Goal: Task Accomplishment & Management: Complete application form

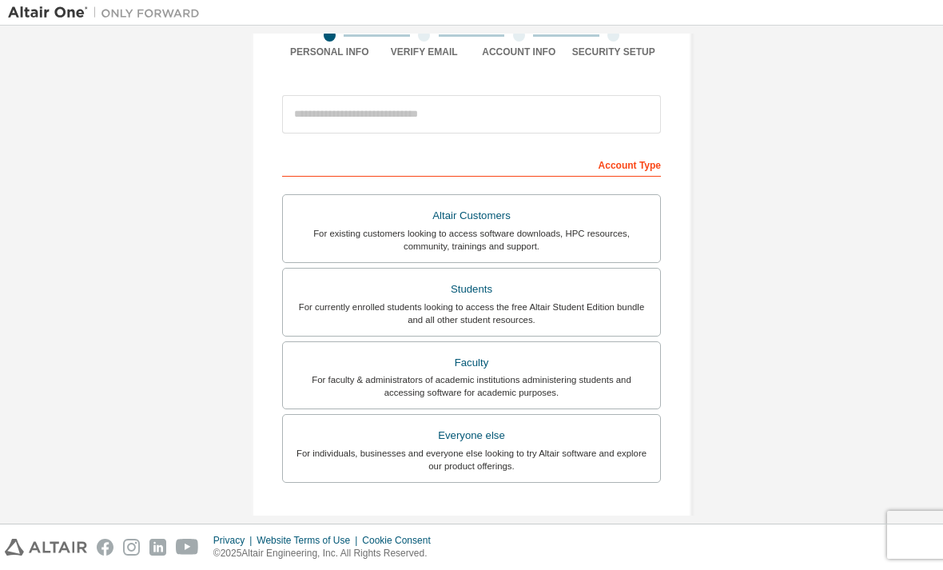
scroll to position [145, 0]
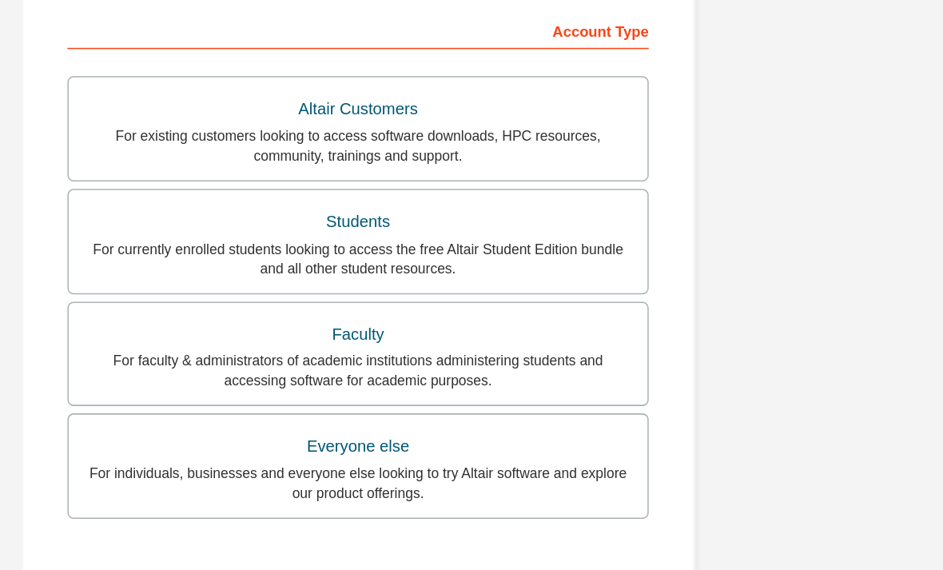
click at [385, 293] on div "For currently enrolled students looking to access the free Altair Student Editi…" at bounding box center [472, 306] width 358 height 26
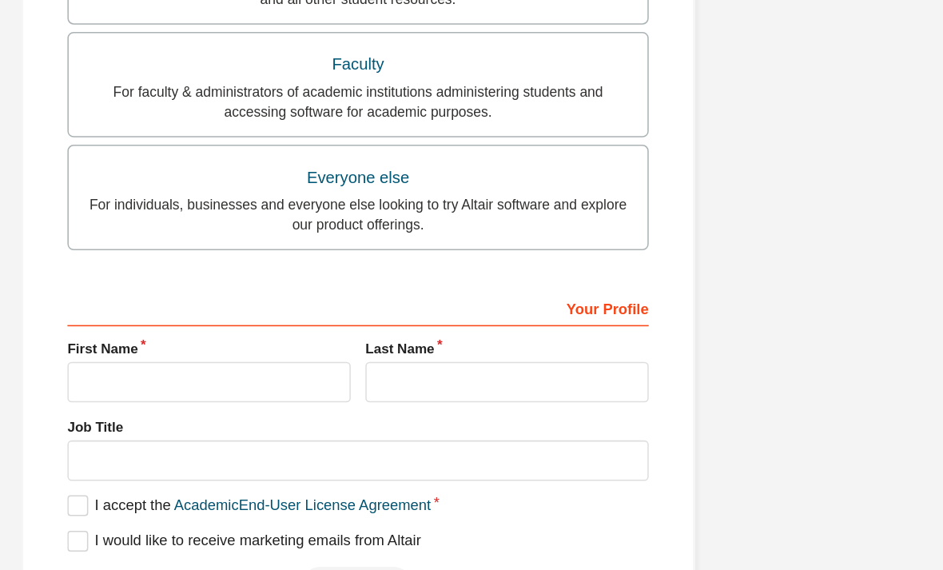
scroll to position [361, 0]
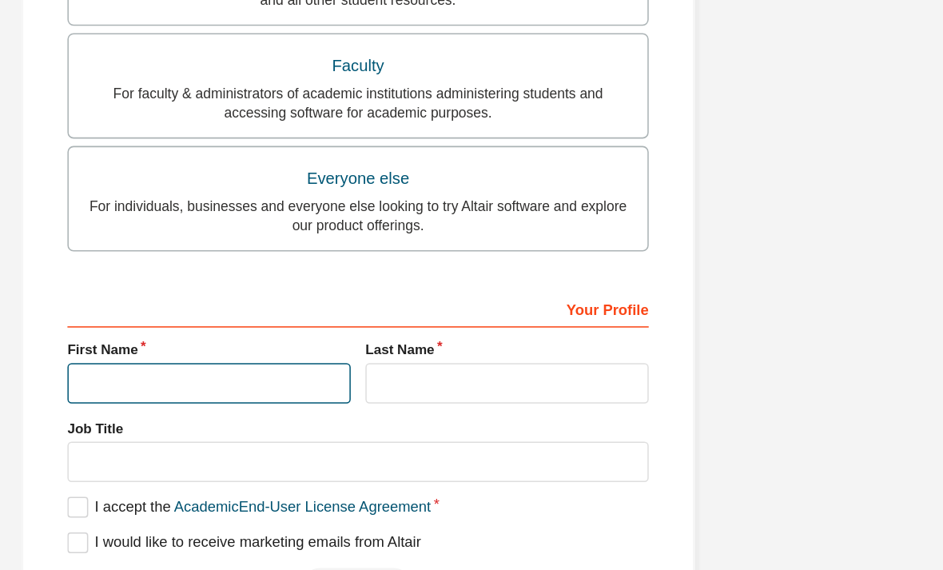
click at [282, 373] on input "text" at bounding box center [374, 386] width 185 height 26
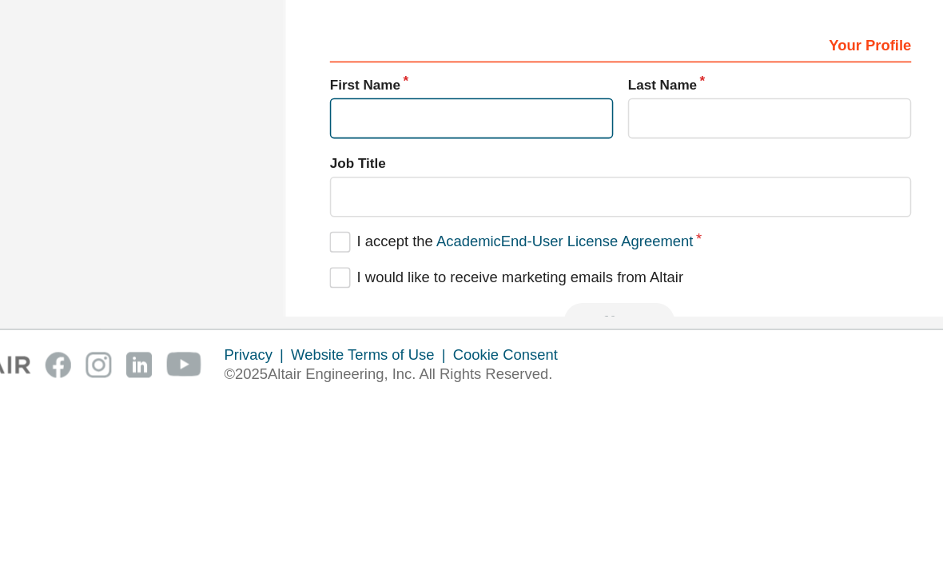
type input "*********"
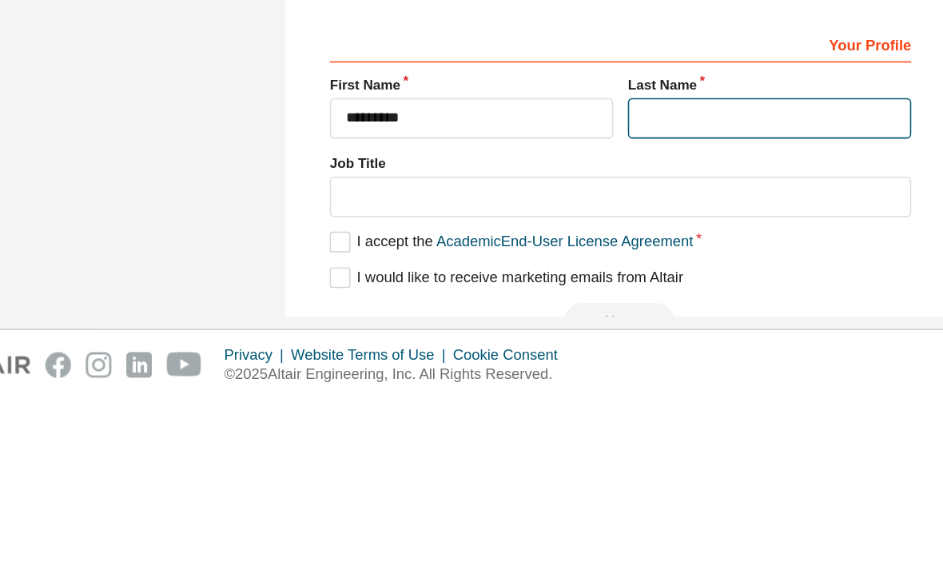
type input "*******"
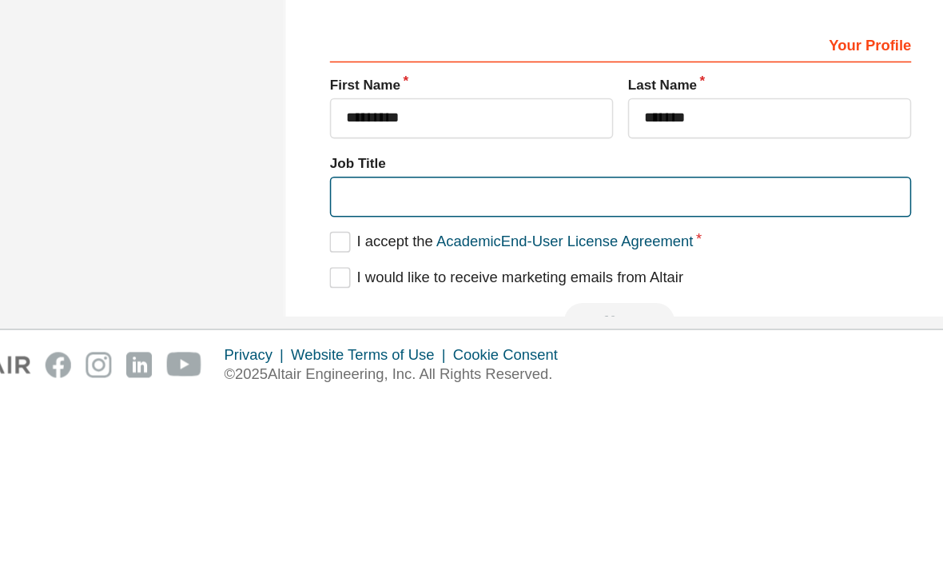
scroll to position [357, 0]
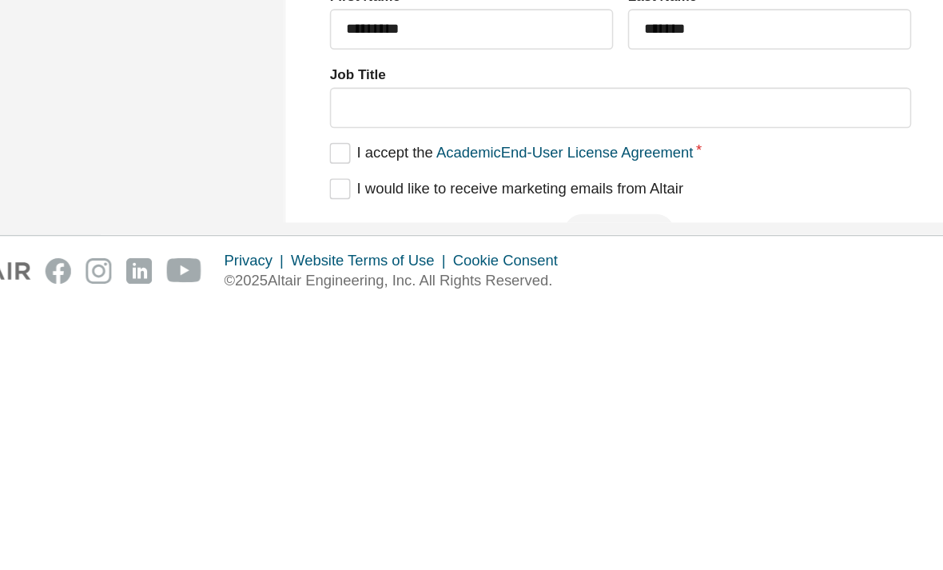
click at [282, 328] on div "Your Profile First Name ********* Last Name ******* Job Title Please provide St…" at bounding box center [471, 431] width 379 height 207
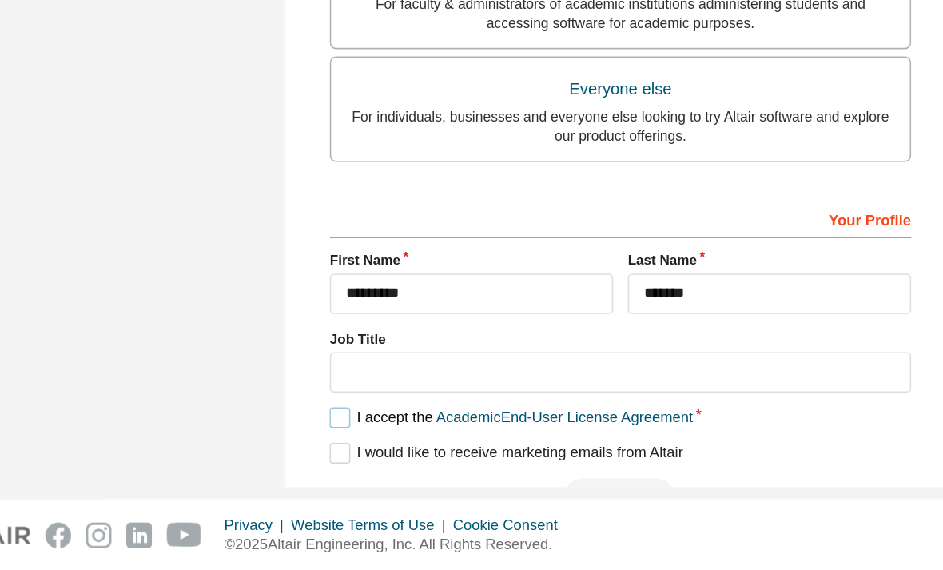
click at [282, 464] on label "I accept the Academic End-User License Agreement" at bounding box center [400, 471] width 237 height 14
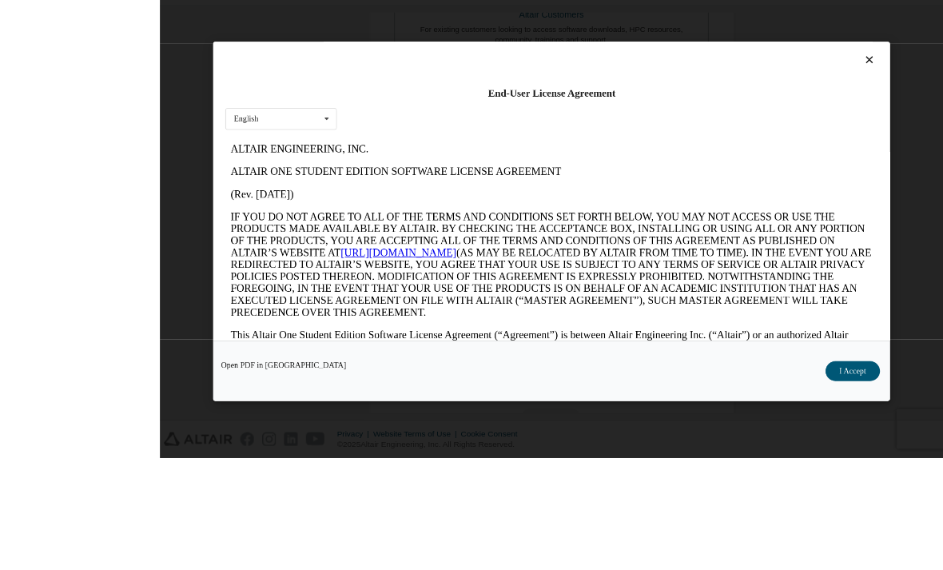
scroll to position [18, 0]
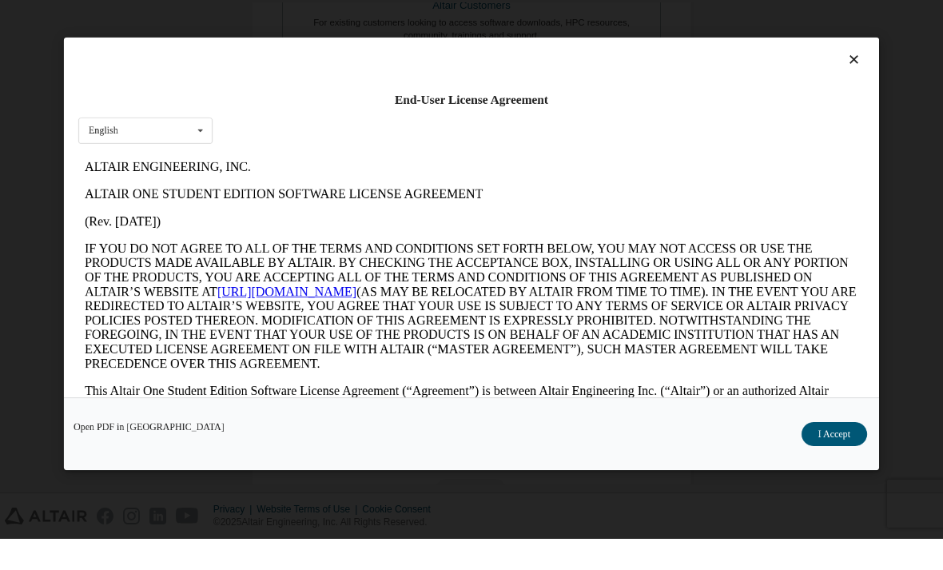
click at [855, 69] on div "End-User License Agreement English English" at bounding box center [471, 249] width 815 height 360
click at [855, 70] on div "End-User License Agreement English English" at bounding box center [471, 249] width 815 height 360
click at [847, 484] on div "Open PDF in New Tab I Accept" at bounding box center [471, 464] width 815 height 73
click at [840, 484] on div "Open PDF in New Tab I Accept" at bounding box center [471, 464] width 815 height 73
click at [845, 479] on div "Open PDF in New Tab I Accept" at bounding box center [471, 464] width 815 height 73
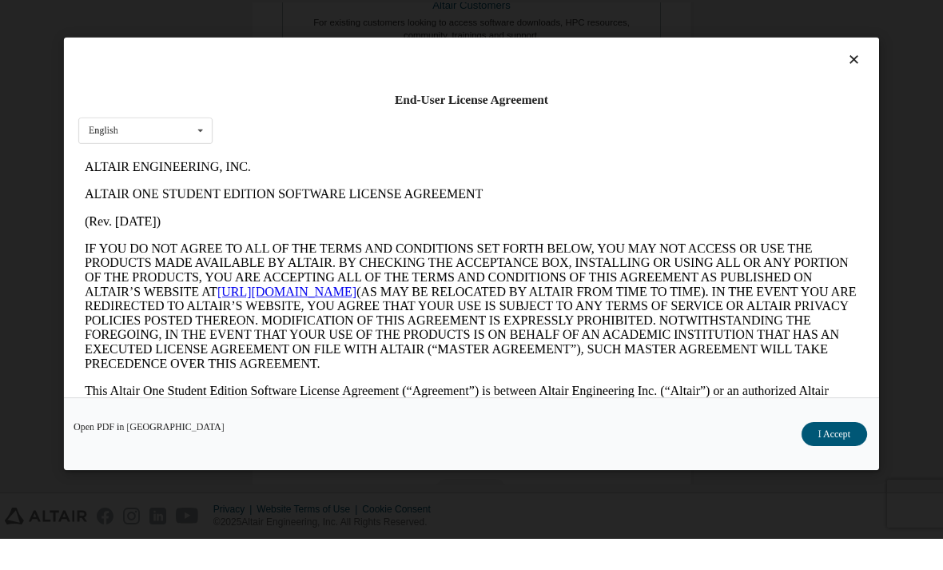
scroll to position [2, 0]
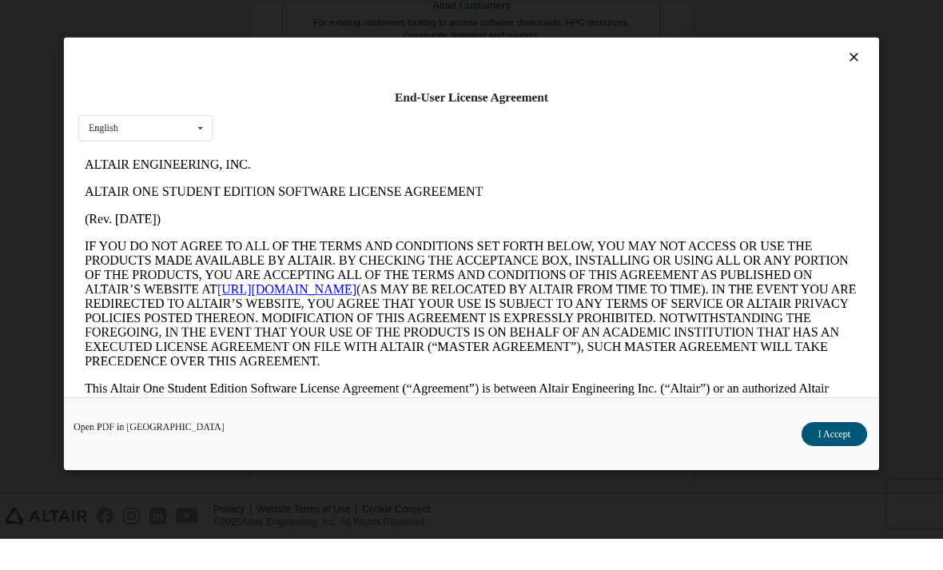
click at [857, 69] on div "End-User License Agreement English English" at bounding box center [471, 249] width 815 height 360
click at [854, 69] on div "End-User License Agreement English English" at bounding box center [471, 249] width 815 height 360
click at [855, 69] on div "End-User License Agreement English English" at bounding box center [471, 249] width 815 height 360
click at [841, 486] on div "Open PDF in New Tab I Accept" at bounding box center [471, 464] width 815 height 73
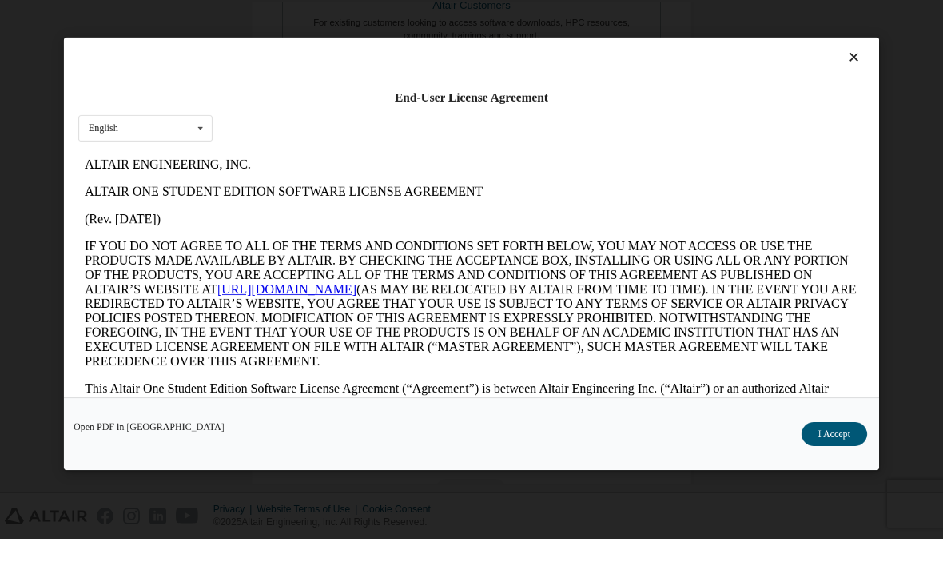
click at [840, 489] on div "Open PDF in New Tab I Accept" at bounding box center [471, 464] width 815 height 73
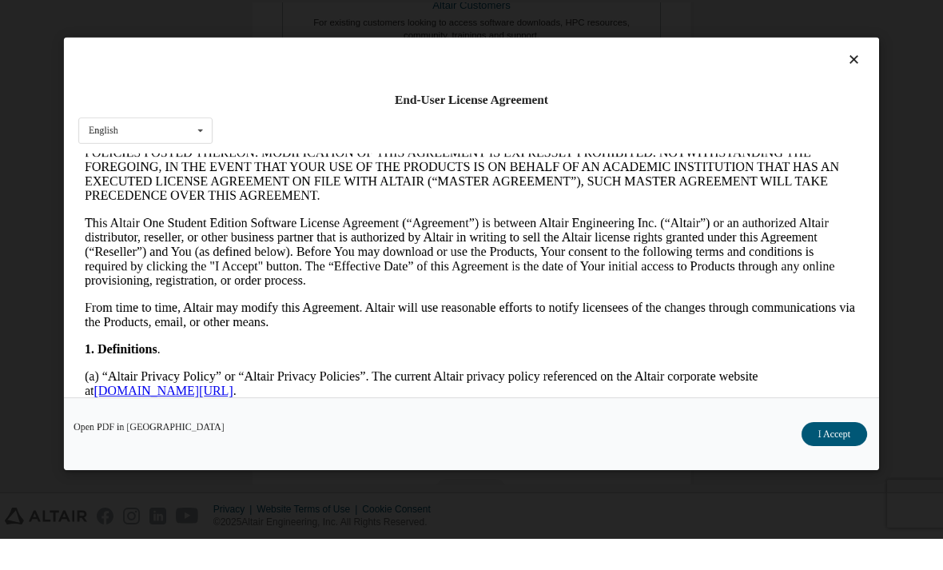
scroll to position [0, 0]
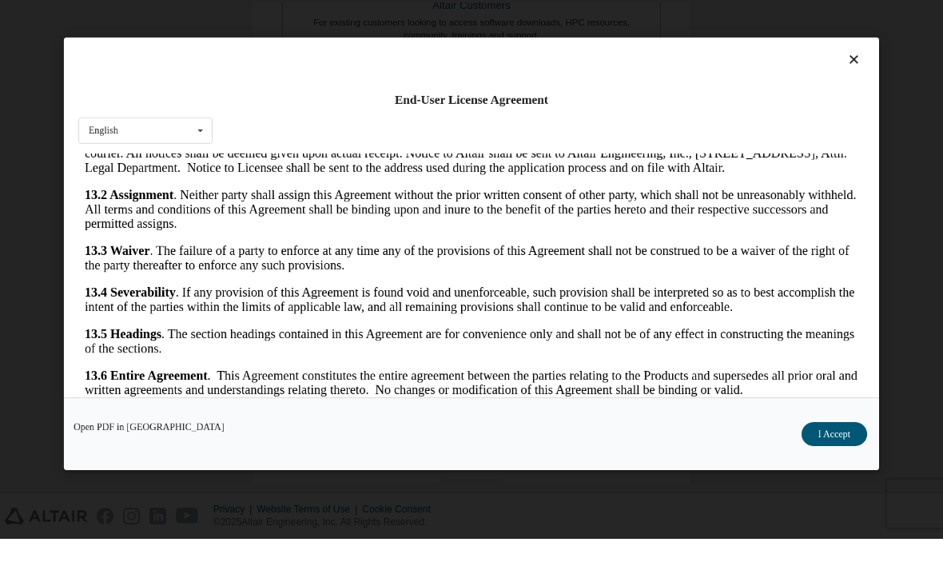
click at [832, 490] on div "Open PDF in New Tab I Accept" at bounding box center [471, 464] width 815 height 73
click at [831, 490] on div "Open PDF in New Tab I Accept" at bounding box center [471, 464] width 815 height 73
click at [837, 479] on div "Open PDF in New Tab I Accept" at bounding box center [471, 464] width 815 height 73
click at [837, 484] on div "Open PDF in New Tab I Accept" at bounding box center [471, 464] width 815 height 73
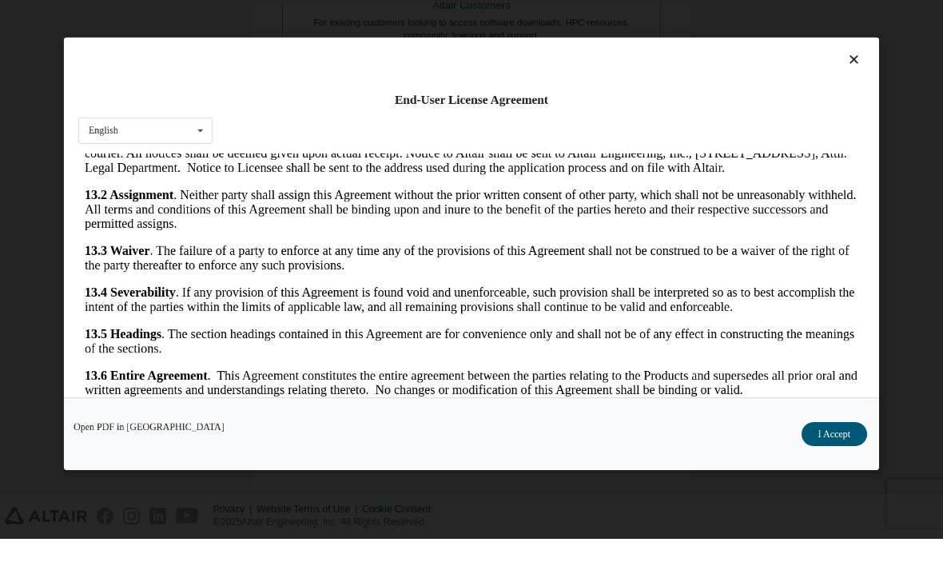
click at [856, 123] on div "End-User License Agreement" at bounding box center [471, 131] width 787 height 16
click at [855, 123] on div "End-User License Agreement" at bounding box center [471, 131] width 787 height 16
click at [920, 39] on div "End-User License Agreement English English Open PDF in New Tab I Accept" at bounding box center [471, 285] width 943 height 570
click at [20, 165] on div "End-User License Agreement English English Open PDF in New Tab I Accept" at bounding box center [471, 285] width 943 height 570
click at [44, 175] on div "End-User License Agreement English English Open PDF in New Tab I Accept" at bounding box center [471, 285] width 943 height 570
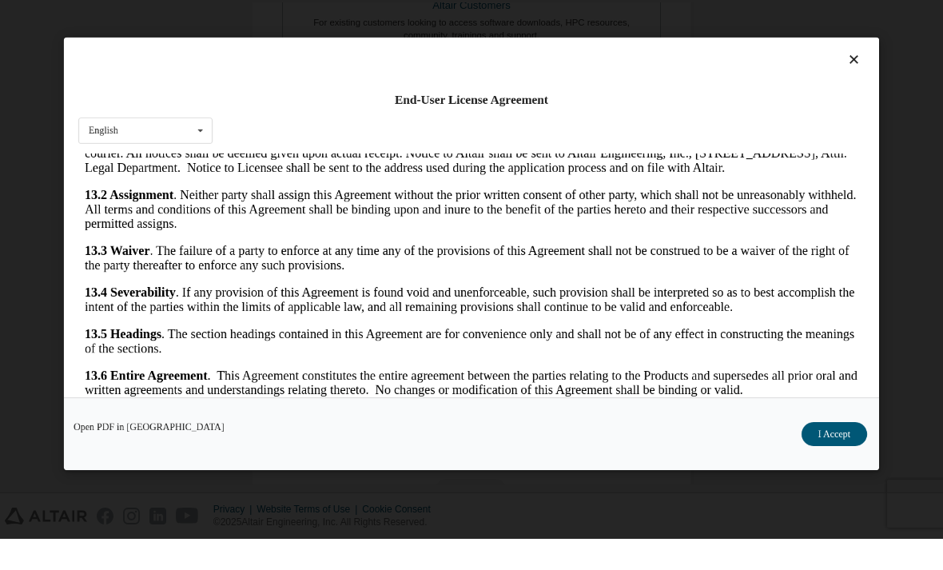
scroll to position [2935, 0]
click at [119, 465] on div "Open PDF in New Tab I Accept" at bounding box center [471, 464] width 815 height 73
click at [917, 277] on div "End-User License Agreement English English Open PDF in New Tab I Accept" at bounding box center [471, 285] width 943 height 570
click at [56, 248] on div "End-User License Agreement English English Open PDF in New Tab I Accept" at bounding box center [471, 285] width 943 height 570
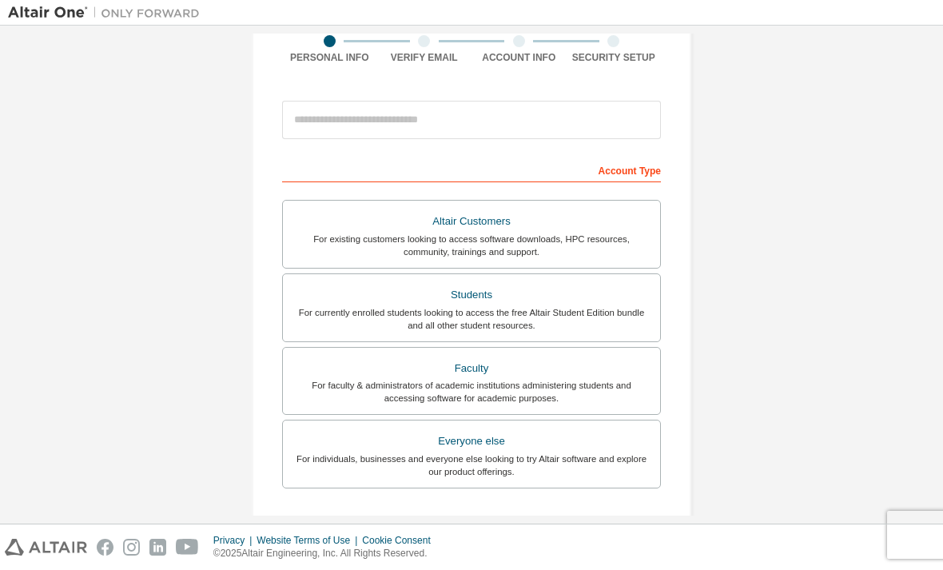
scroll to position [133, 0]
click at [605, 297] on div "Students" at bounding box center [472, 293] width 358 height 22
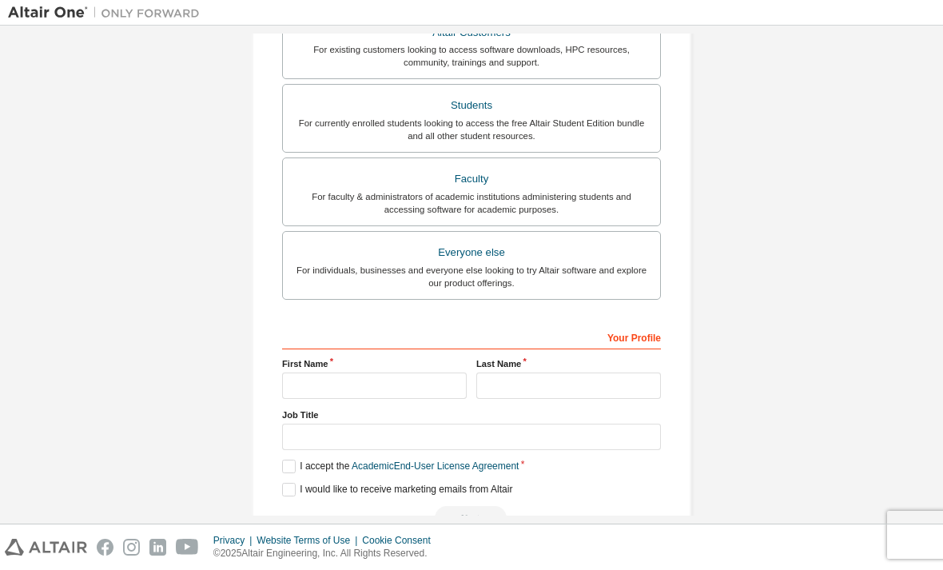
scroll to position [361, 0]
click at [439, 388] on input "text" at bounding box center [374, 386] width 185 height 26
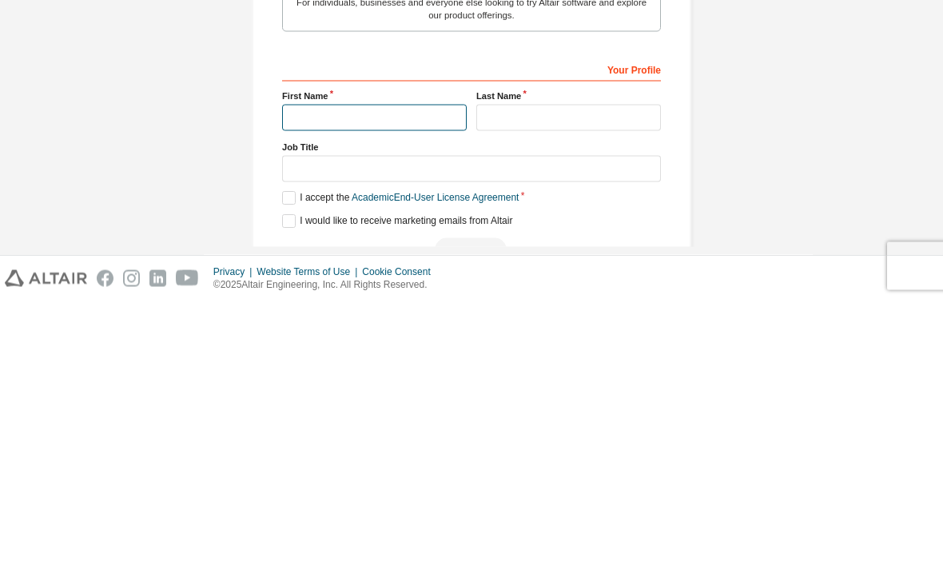
type input "*********"
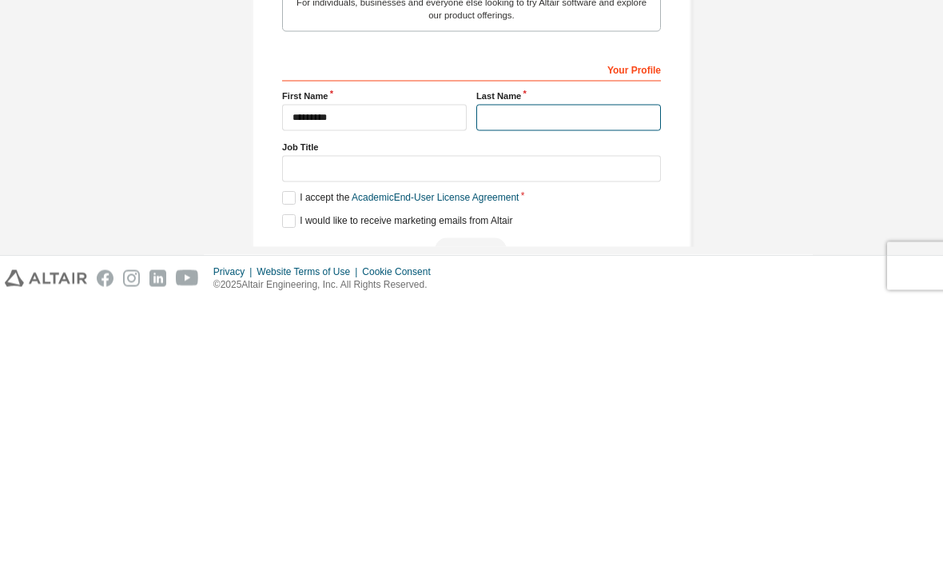
type input "*******"
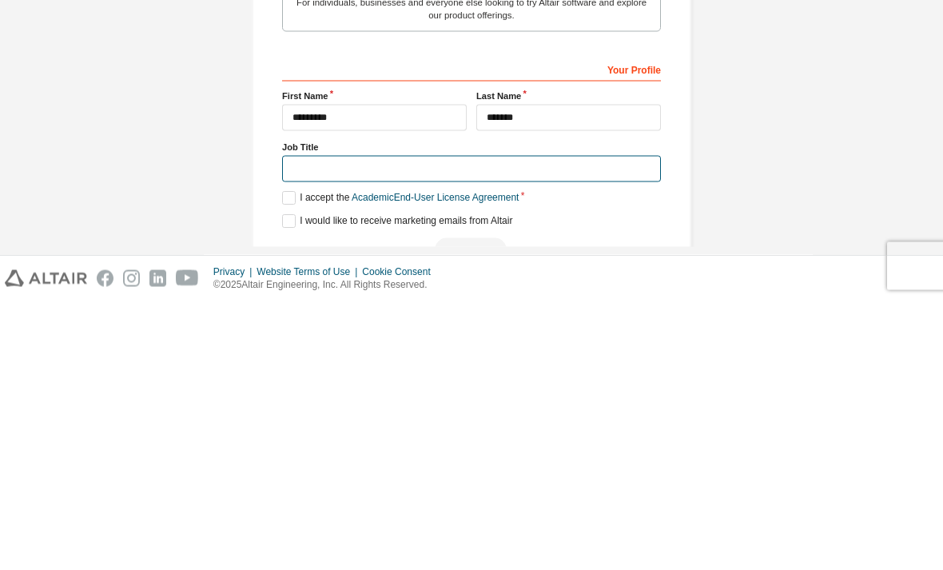
scroll to position [357, 0]
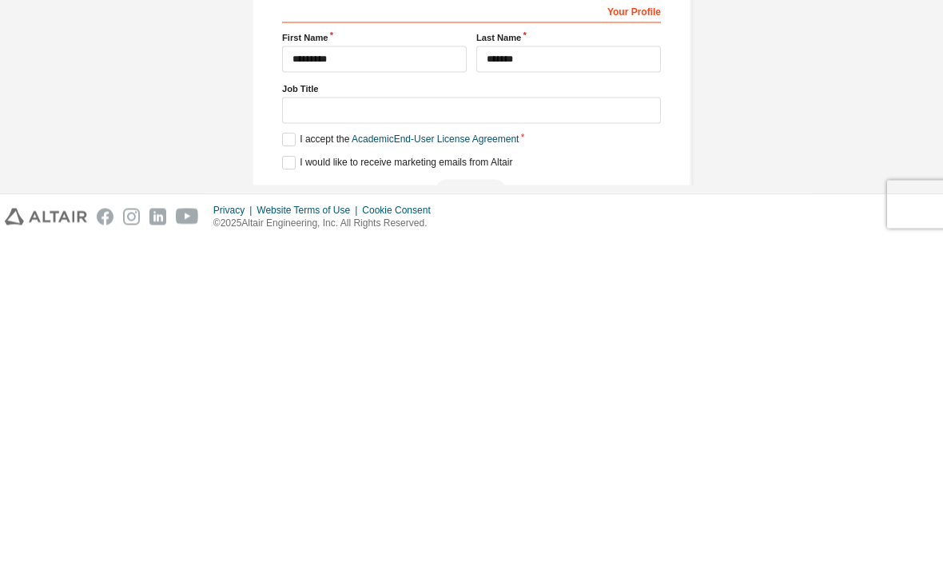
click at [827, 80] on div "Create an Altair One Account For Free Trials, Licenses, Downloads, Learning & D…" at bounding box center [471, 120] width 927 height 888
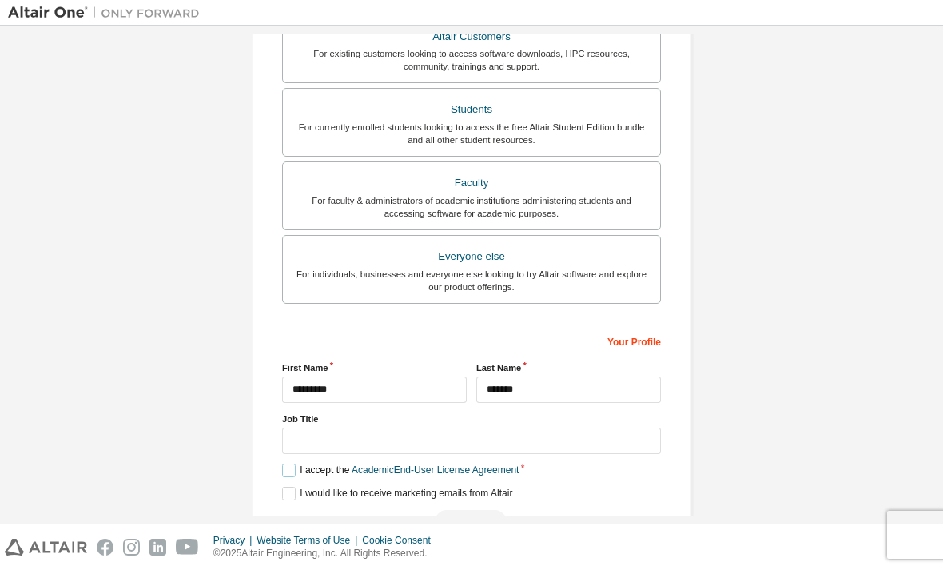
click at [285, 464] on label "I accept the Academic End-User License Agreement" at bounding box center [400, 471] width 237 height 14
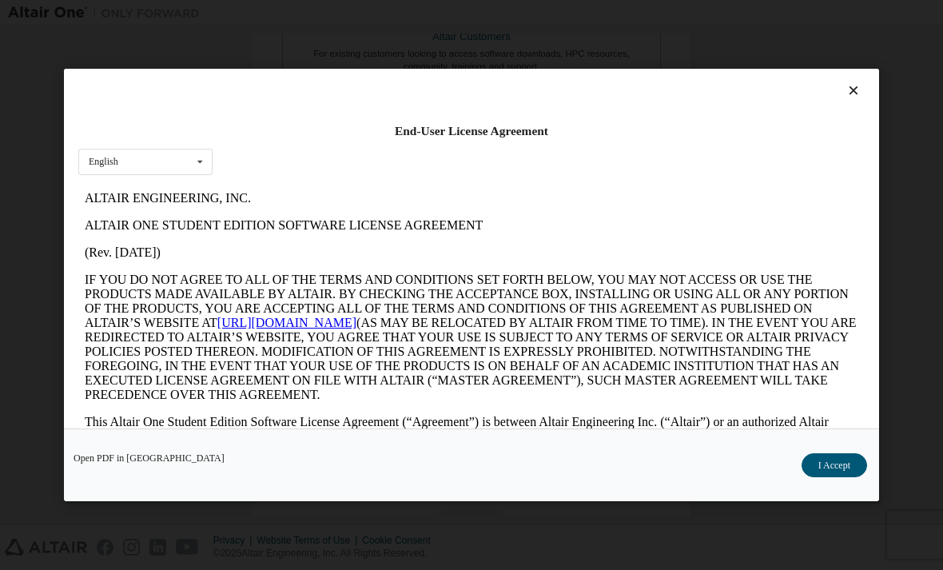
scroll to position [0, 0]
click at [838, 477] on button "I Accept" at bounding box center [835, 465] width 66 height 24
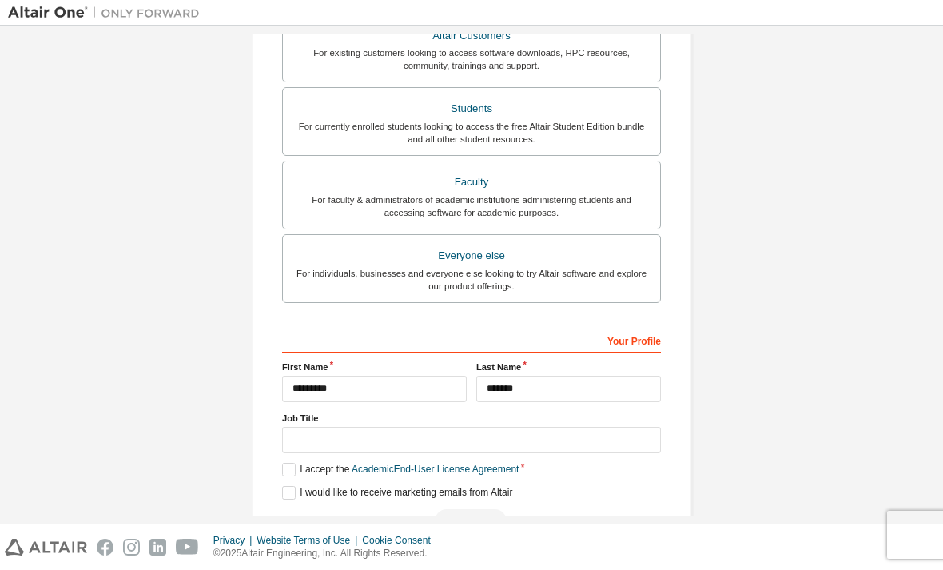
scroll to position [357, 0]
click at [500, 510] on div "Next" at bounding box center [471, 522] width 379 height 24
click at [494, 510] on div "Next" at bounding box center [471, 522] width 379 height 24
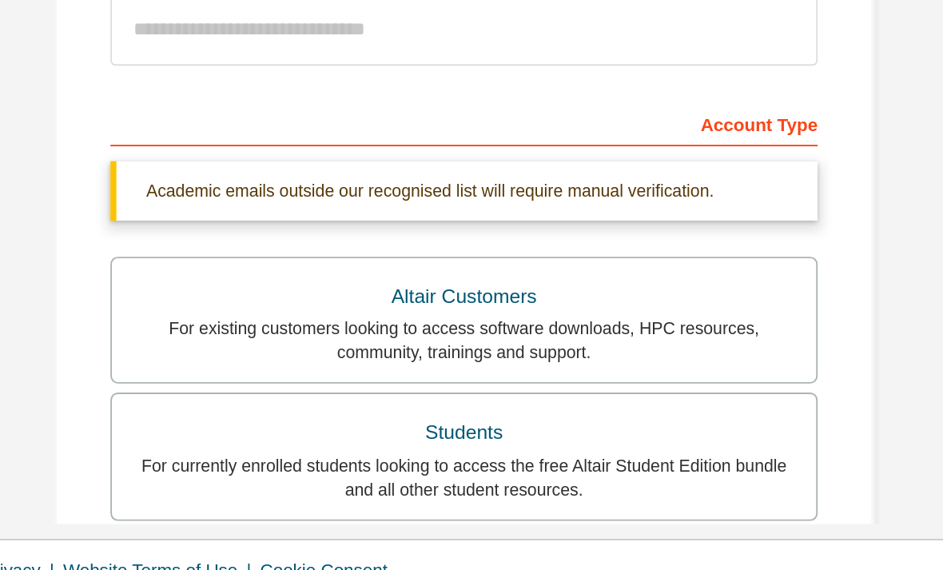
scroll to position [0, 0]
click at [395, 478] on div "For currently enrolled students looking to access the free Altair Student Editi…" at bounding box center [472, 491] width 358 height 26
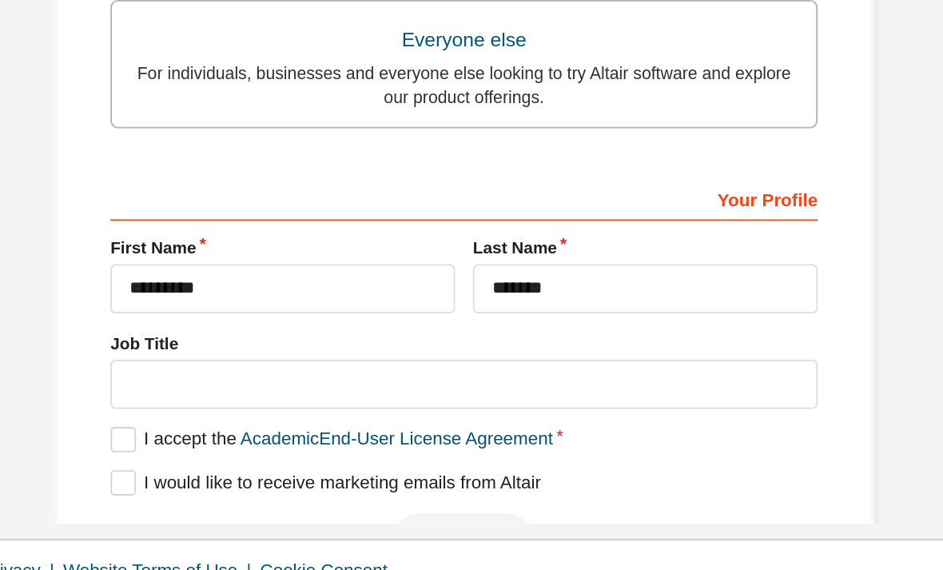
scroll to position [357, 0]
click at [244, 265] on div "Create an Altair One Account For Free Trials, Licenses, Downloads, Learning & D…" at bounding box center [472, 120] width 478 height 888
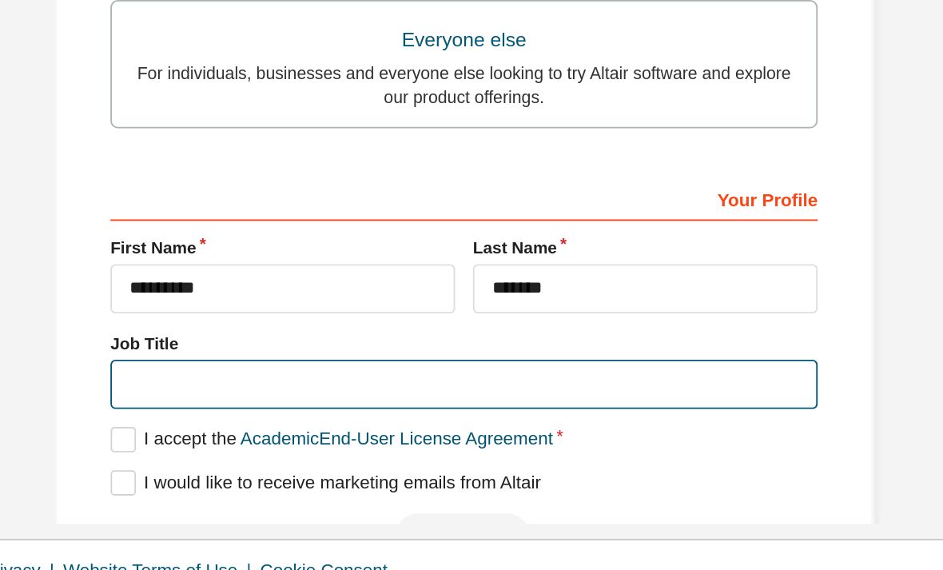
click at [332, 428] on input "text" at bounding box center [471, 441] width 379 height 26
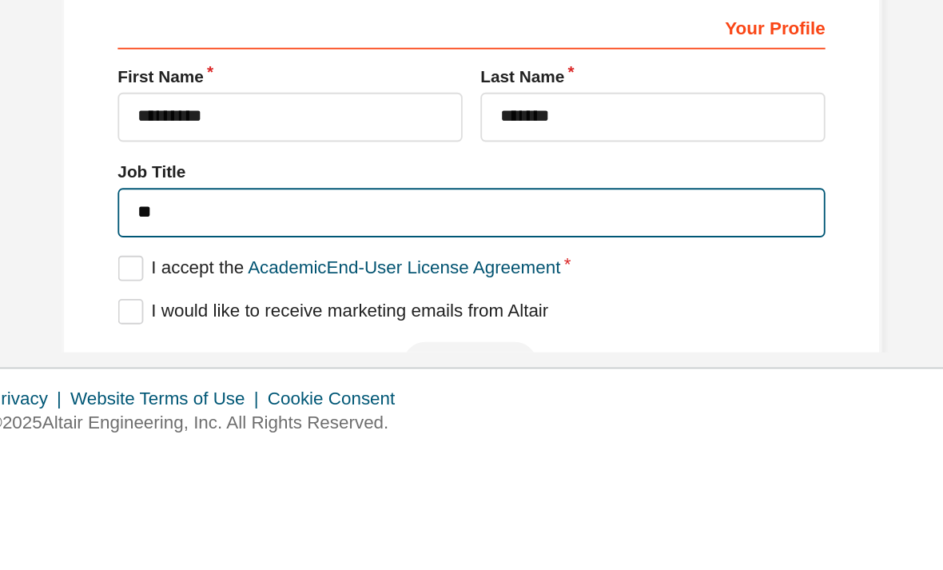
scroll to position [354, 0]
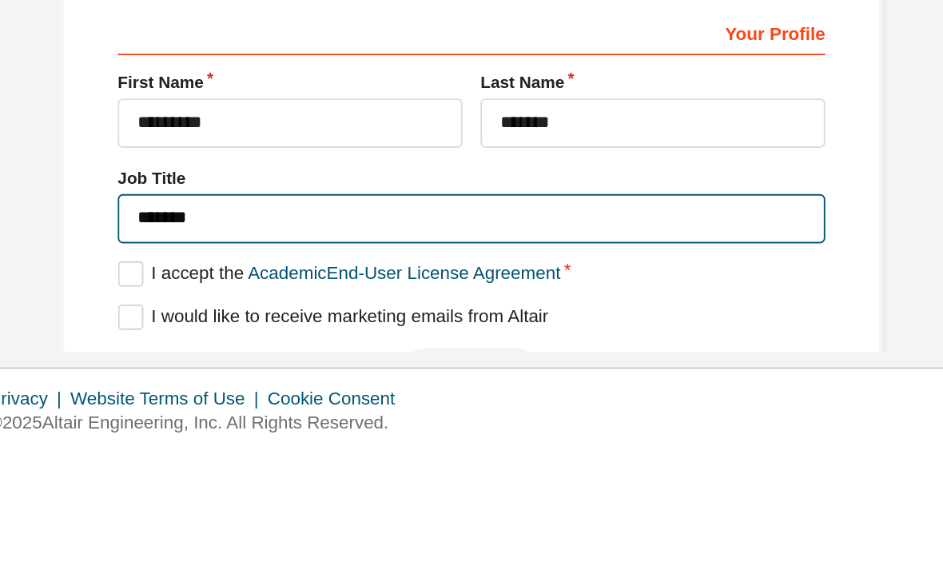
type input "*******"
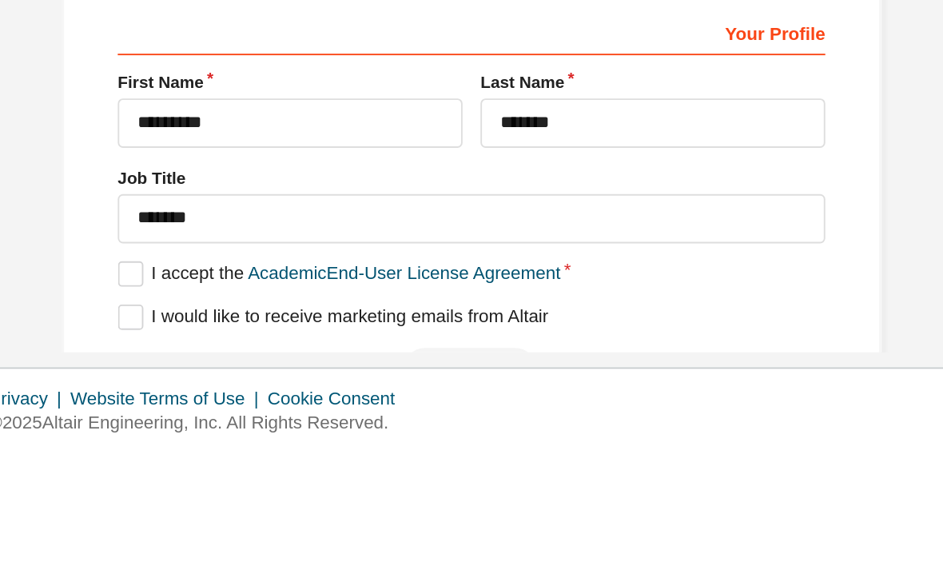
click at [468, 65] on div "Create an Altair One Account For Free Trials, Licenses, Downloads, Learning & D…" at bounding box center [472, 124] width 440 height 850
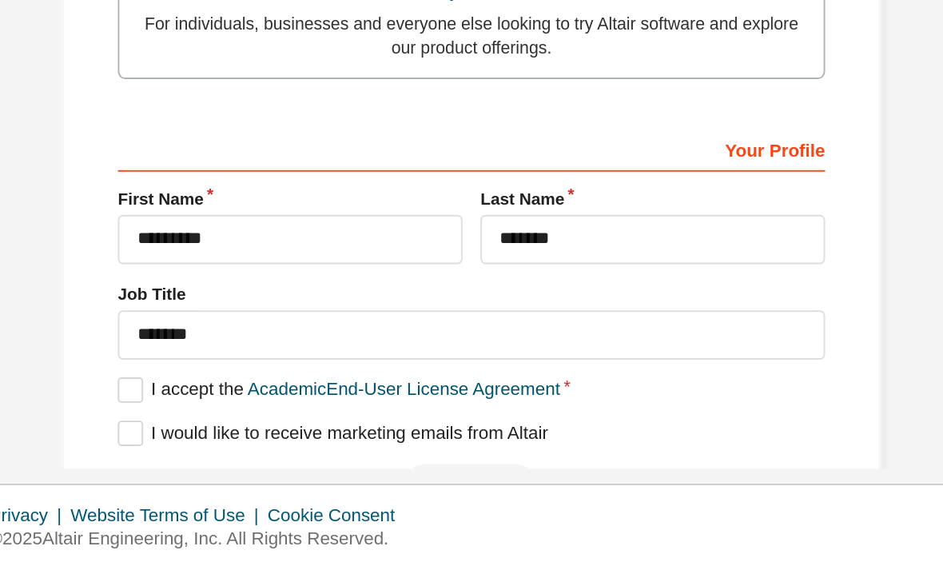
click at [282, 513] on div "Next" at bounding box center [471, 525] width 379 height 24
click at [282, 490] on label "I would like to receive marketing emails from Altair" at bounding box center [397, 497] width 230 height 14
click at [282, 513] on div "Next" at bounding box center [471, 525] width 379 height 24
click at [282, 490] on label "I would like to receive marketing emails from Altair" at bounding box center [397, 497] width 230 height 14
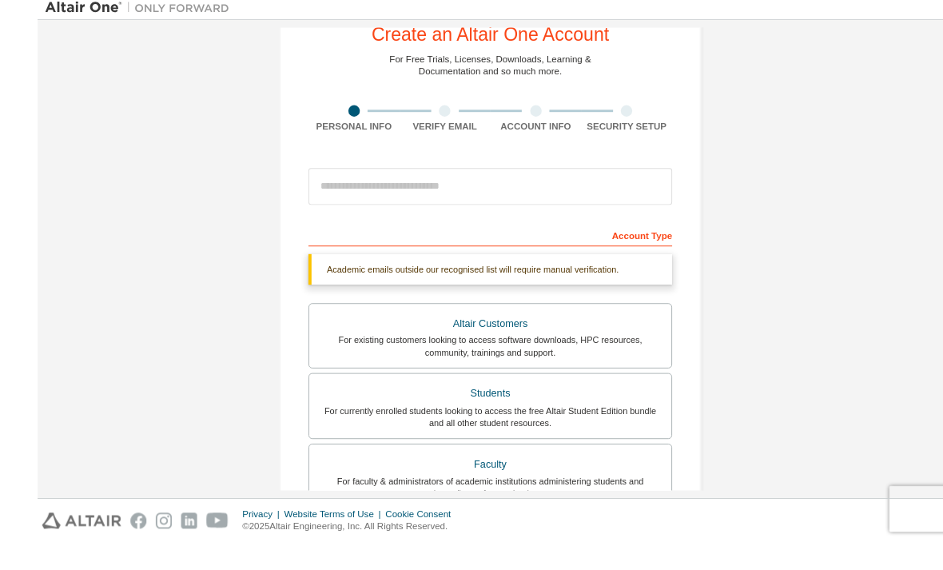
scroll to position [38, 0]
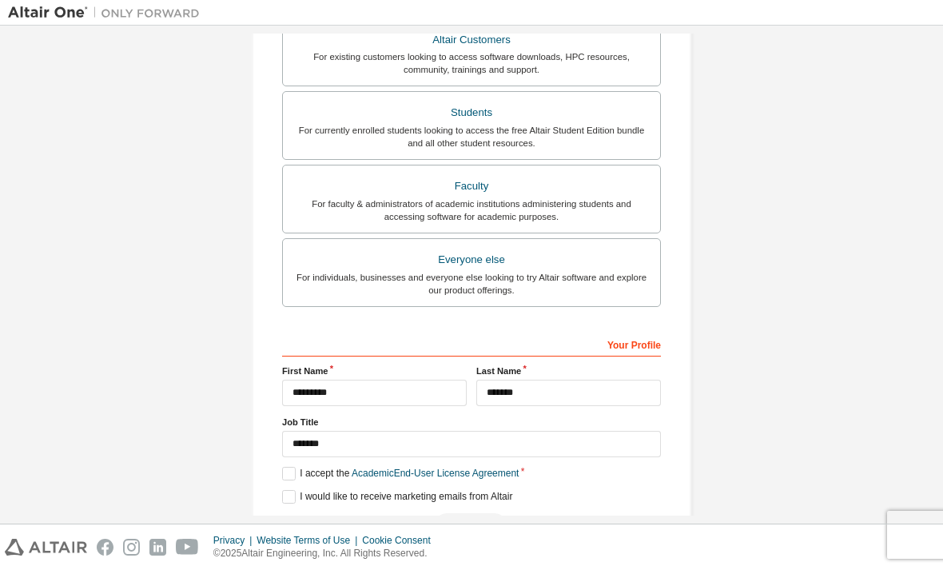
click at [508, 513] on div "Next" at bounding box center [471, 525] width 379 height 24
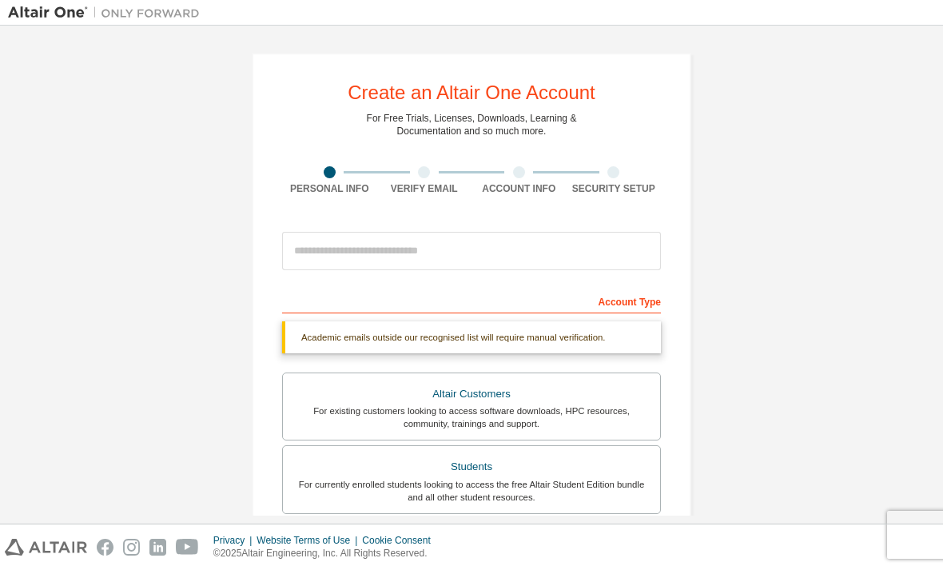
scroll to position [-29, 0]
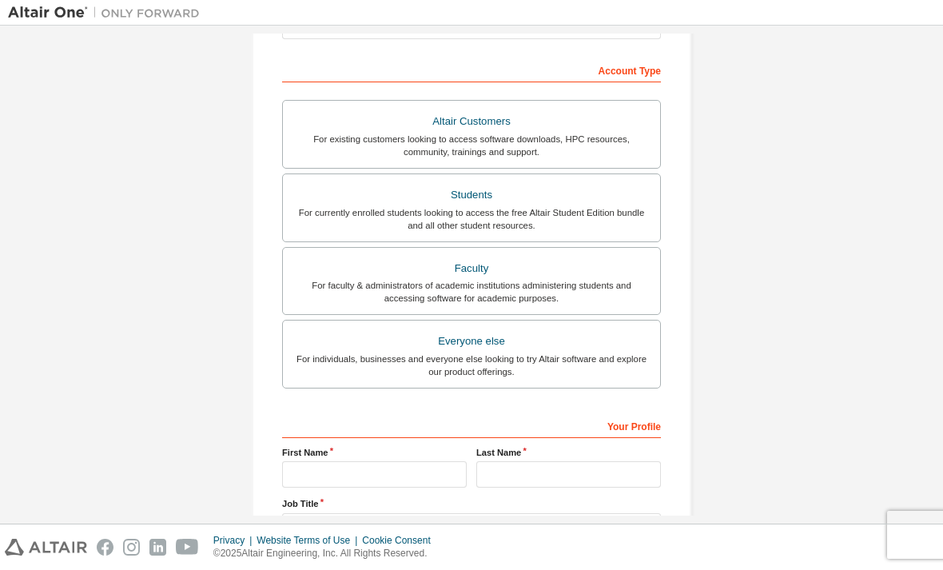
scroll to position [38, 0]
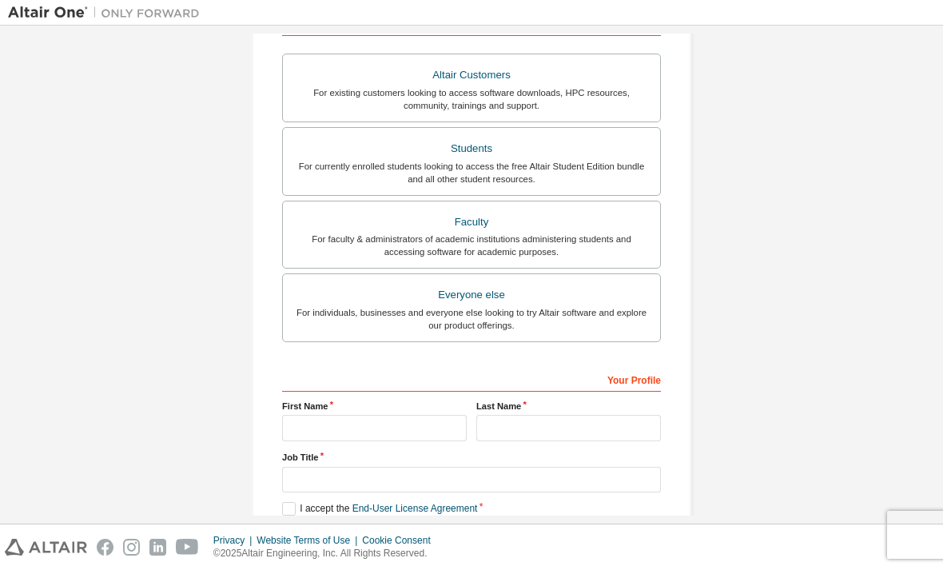
click at [598, 137] on div "Students" at bounding box center [472, 148] width 358 height 22
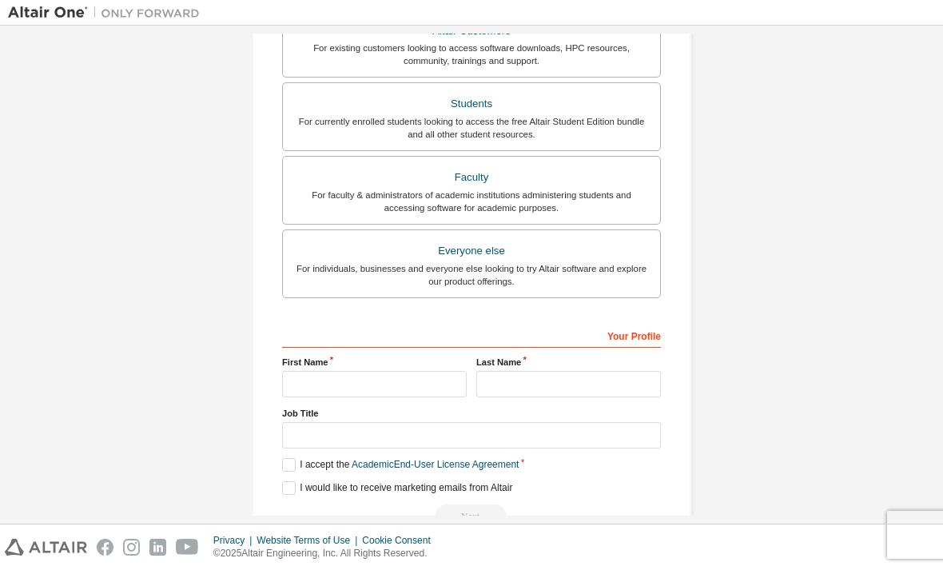
scroll to position [361, 0]
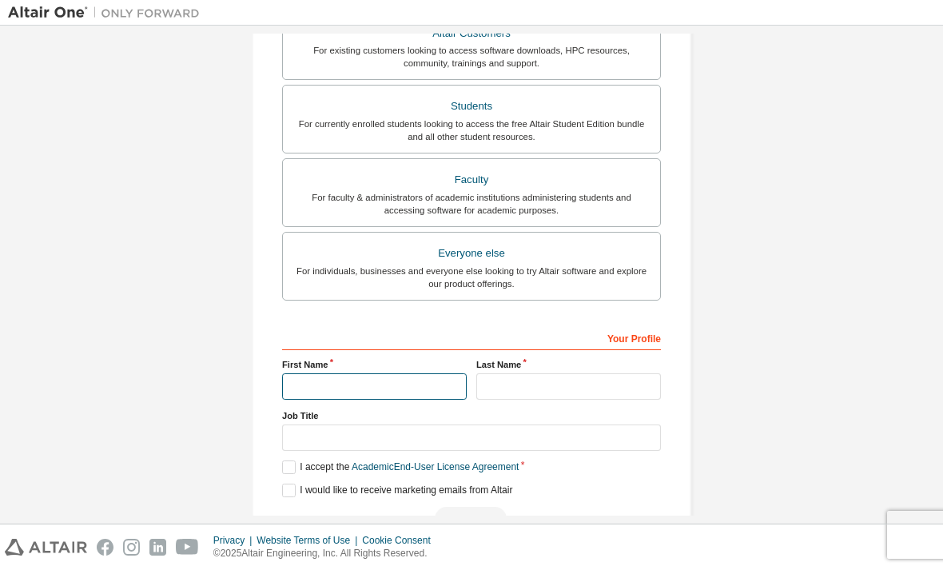
click at [442, 373] on input "text" at bounding box center [374, 386] width 185 height 26
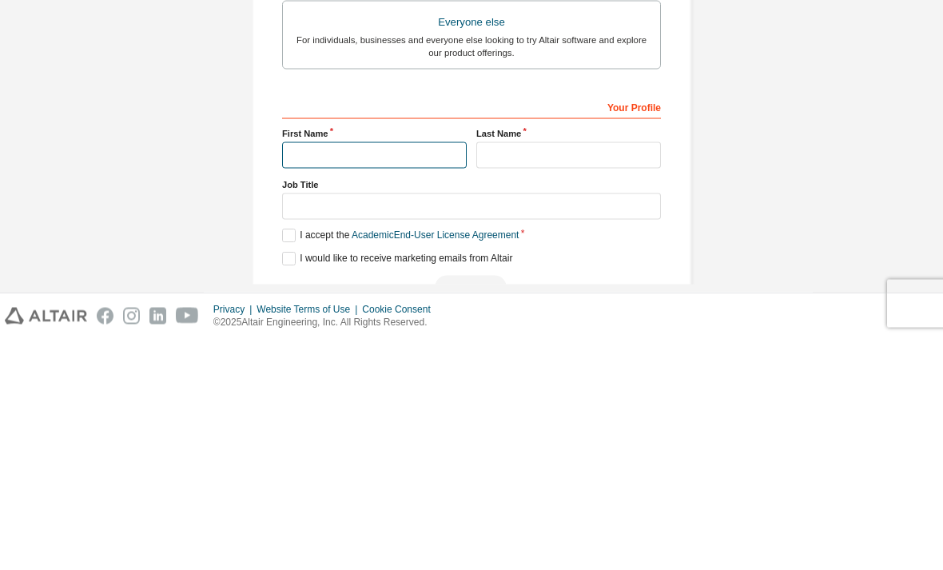
type input "*********"
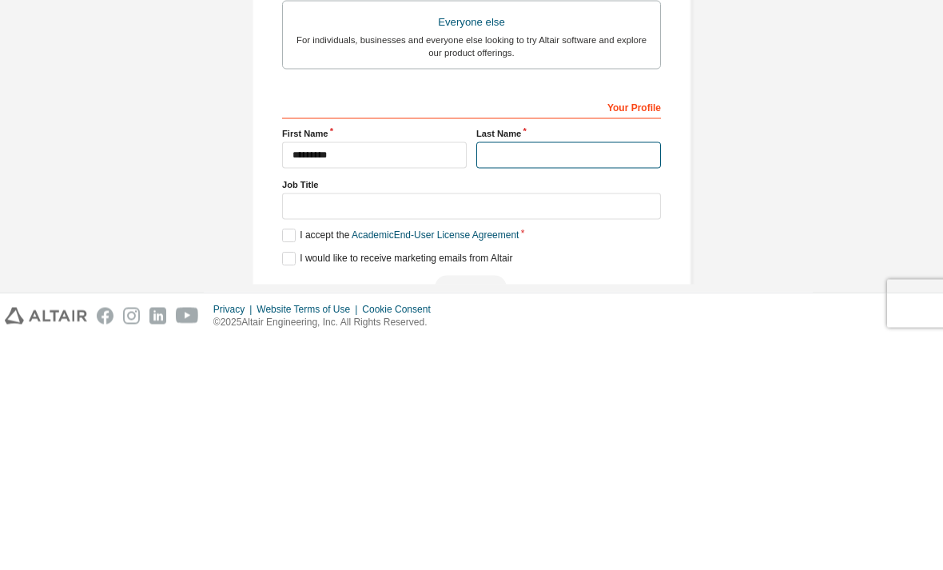
type input "*******"
click at [292, 460] on label "I accept the Academic End-User License Agreement" at bounding box center [400, 467] width 237 height 14
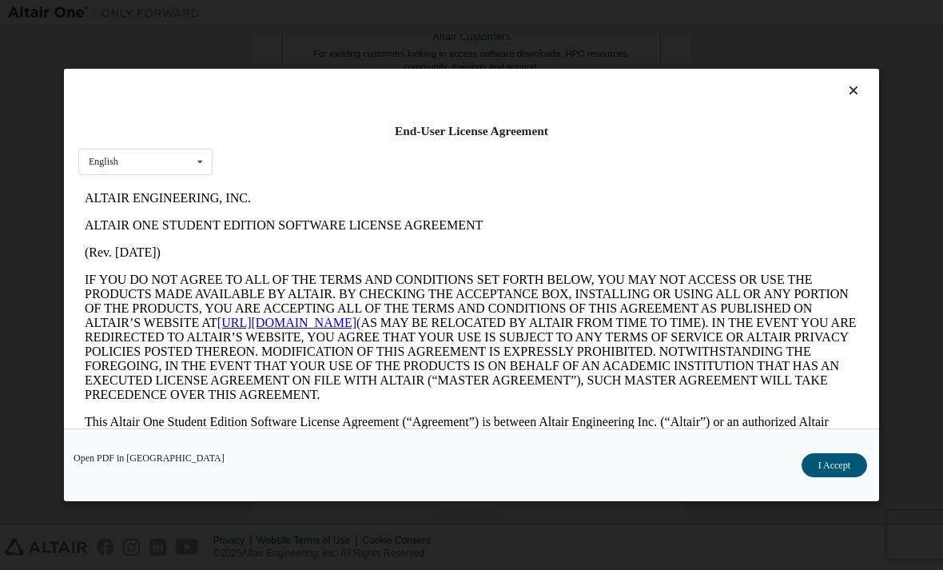
scroll to position [0, 0]
click at [836, 474] on button "I Accept" at bounding box center [835, 465] width 66 height 24
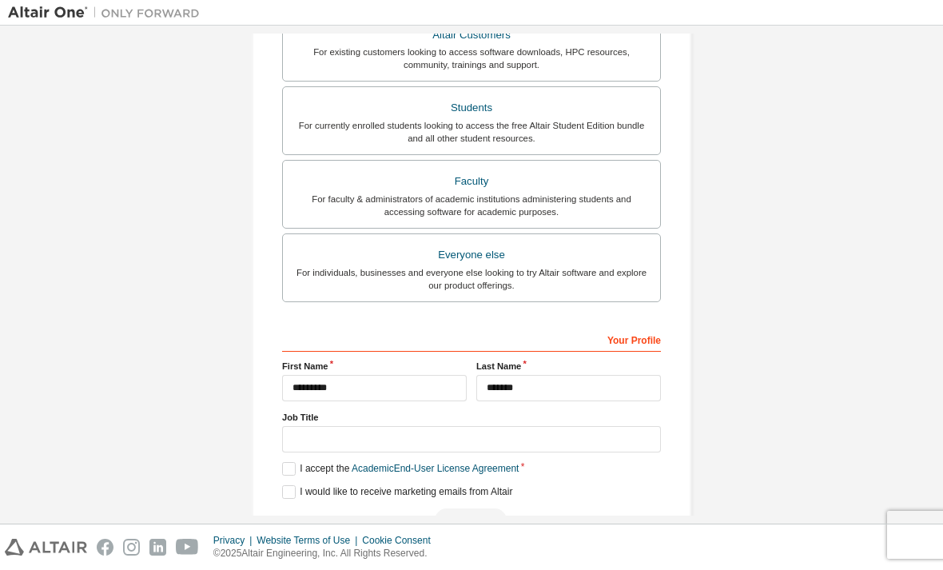
scroll to position [357, 0]
click at [485, 510] on div "Next" at bounding box center [471, 522] width 379 height 24
click at [489, 510] on div "Next" at bounding box center [471, 522] width 379 height 24
click at [488, 510] on div "Next" at bounding box center [471, 522] width 379 height 24
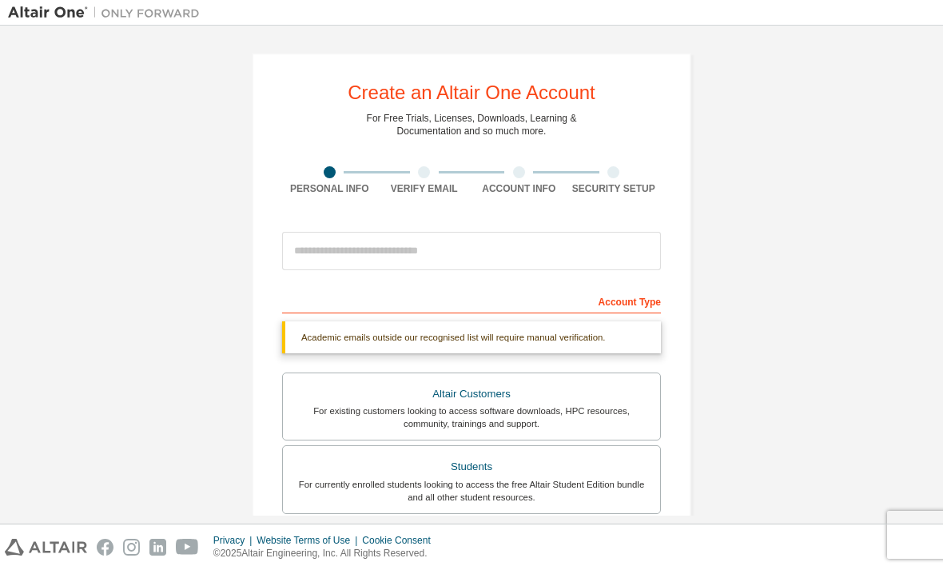
scroll to position [0, 0]
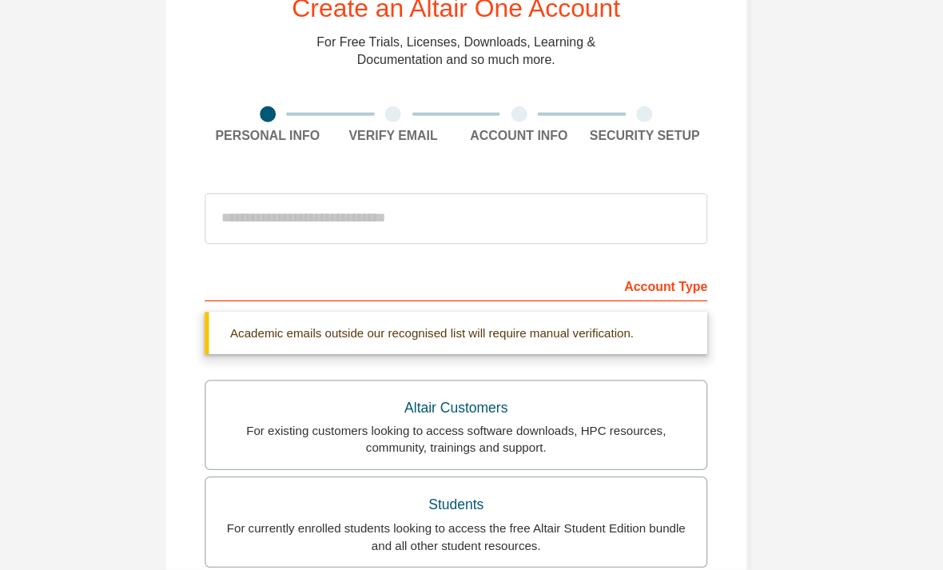
click at [483, 321] on div "Academic emails outside our recognised list will require manual verification." at bounding box center [471, 337] width 379 height 32
click at [406, 478] on div "For currently enrolled students looking to access the free Altair Student Editi…" at bounding box center [472, 491] width 358 height 26
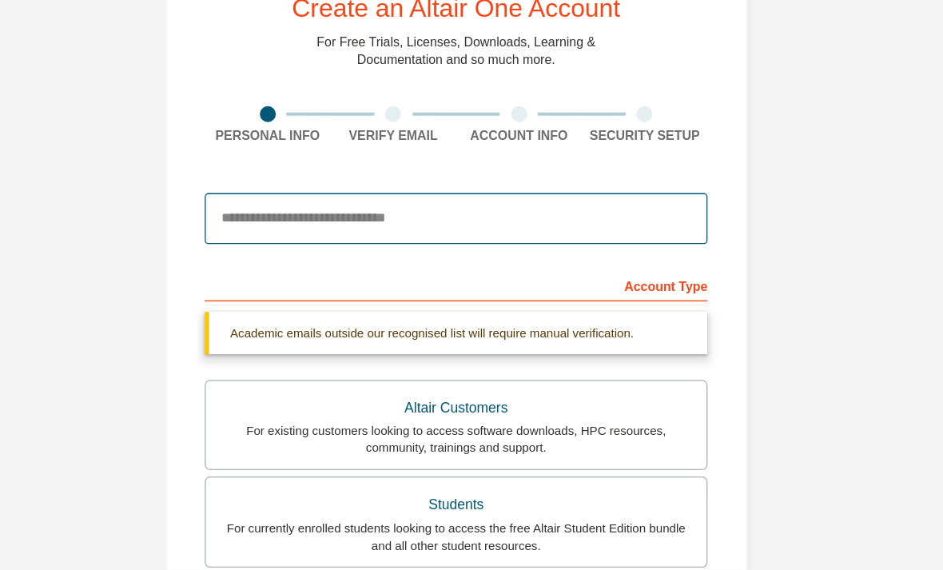
click at [496, 232] on input "email" at bounding box center [471, 251] width 379 height 38
type input "**********"
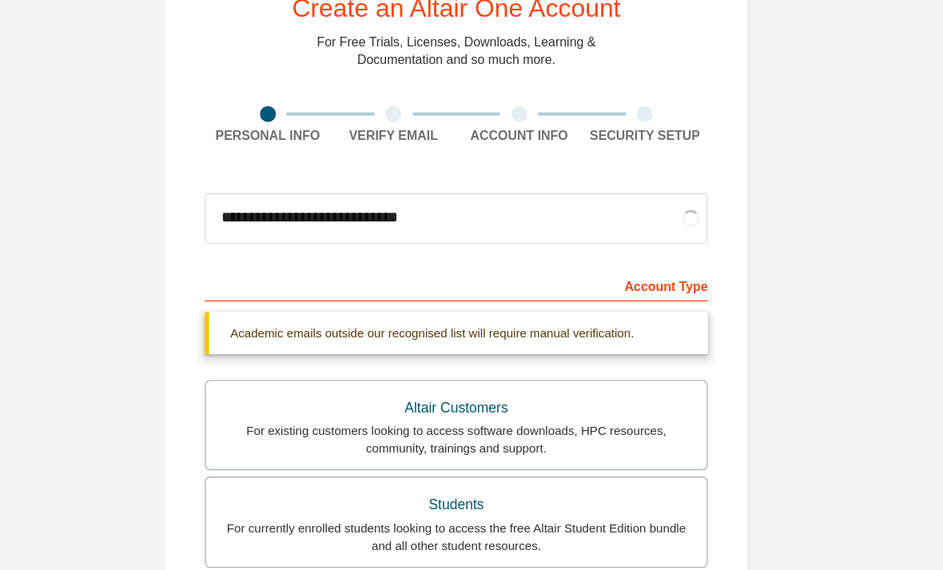
click at [654, 132] on div "**********" at bounding box center [471, 478] width 927 height 888
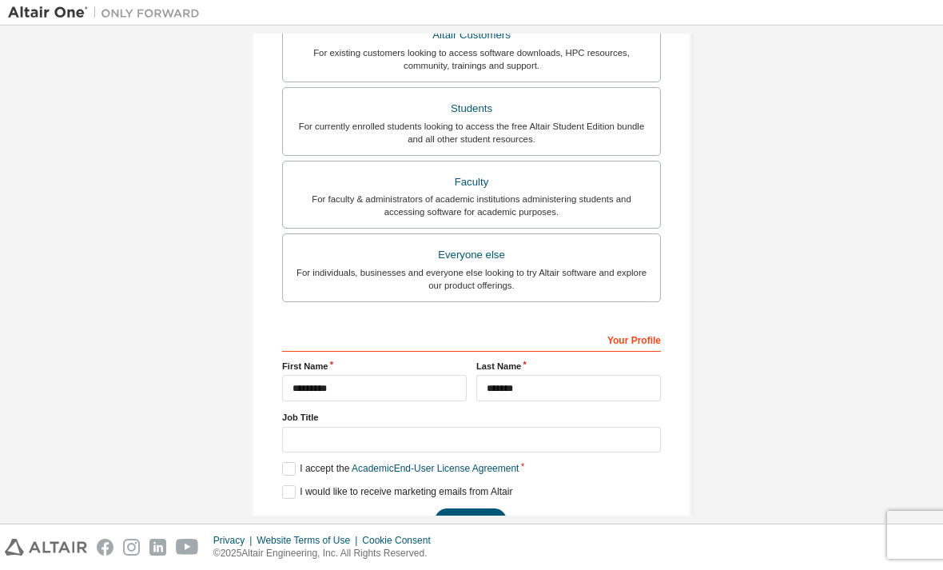
scroll to position [317, 0]
click at [479, 521] on button "Next" at bounding box center [471, 521] width 72 height 24
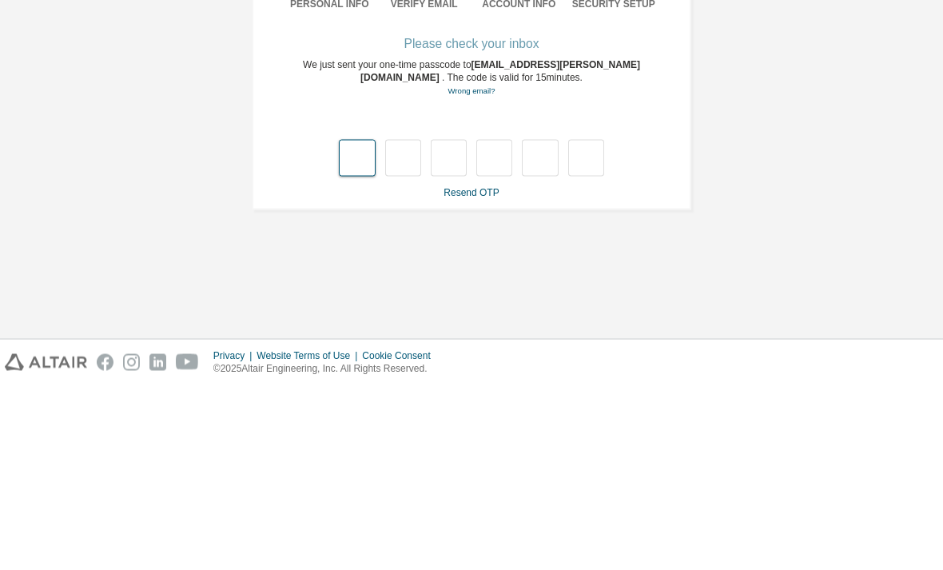
scroll to position [51, 0]
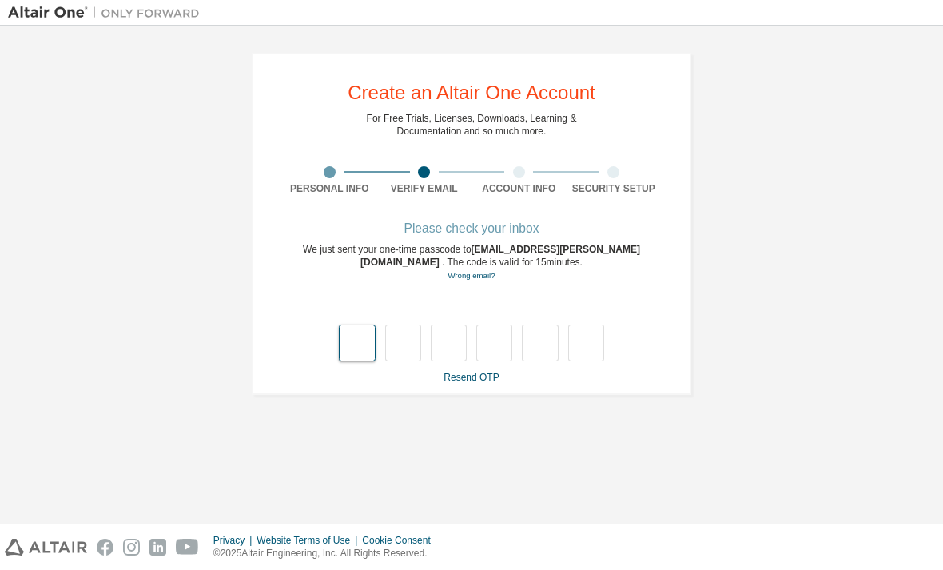
click at [368, 325] on input "text" at bounding box center [357, 343] width 36 height 37
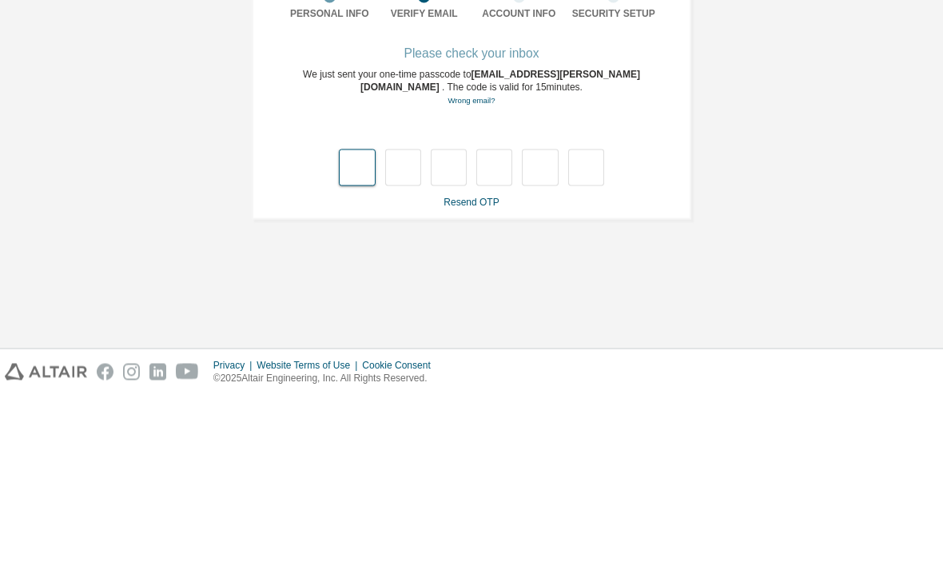
type input "*"
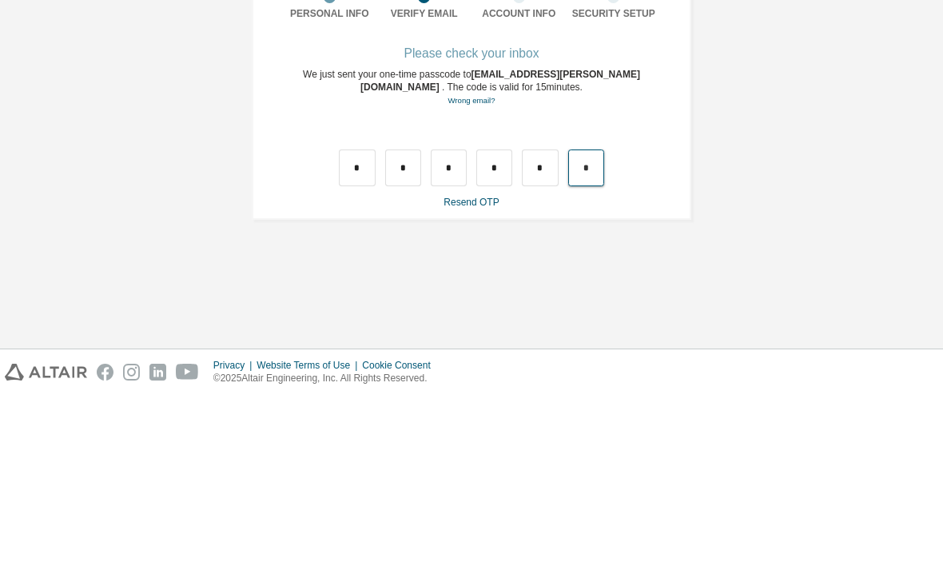
type input "*"
